Goal: Check status: Check status

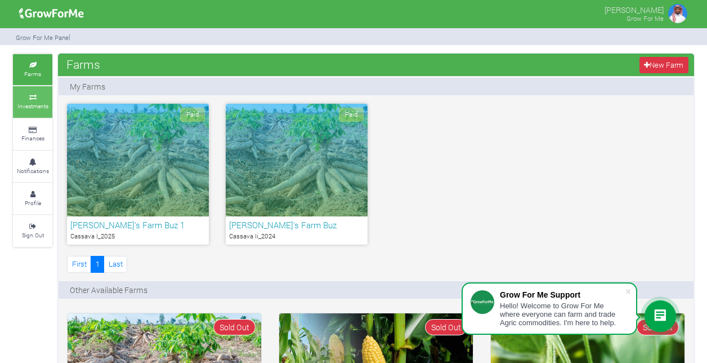
click at [37, 105] on small "Investments" at bounding box center [32, 106] width 31 height 8
